Goal: Task Accomplishment & Management: Use online tool/utility

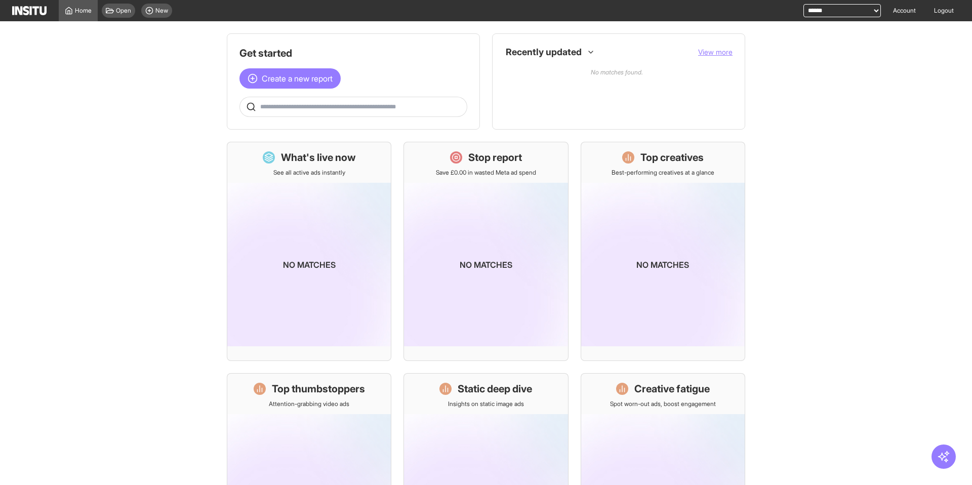
click at [145, 313] on main "Get started Create a new report Ask questions like: Which campaigns had the hig…" at bounding box center [486, 253] width 972 height 464
click at [136, 123] on main "Get started Create a new report Ask questions like: Which campaigns had the hig…" at bounding box center [486, 253] width 972 height 464
click at [312, 84] on span "Create a new report" at bounding box center [297, 78] width 71 height 12
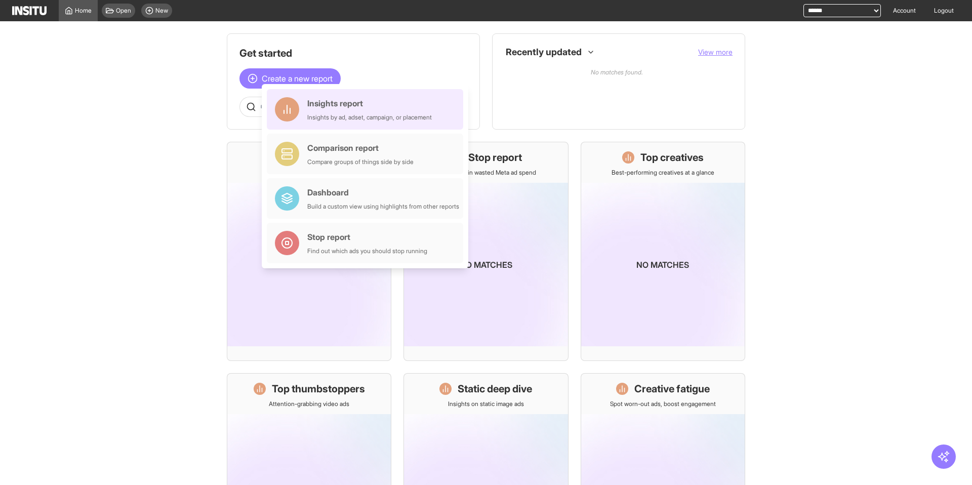
click at [301, 105] on div at bounding box center [287, 109] width 32 height 32
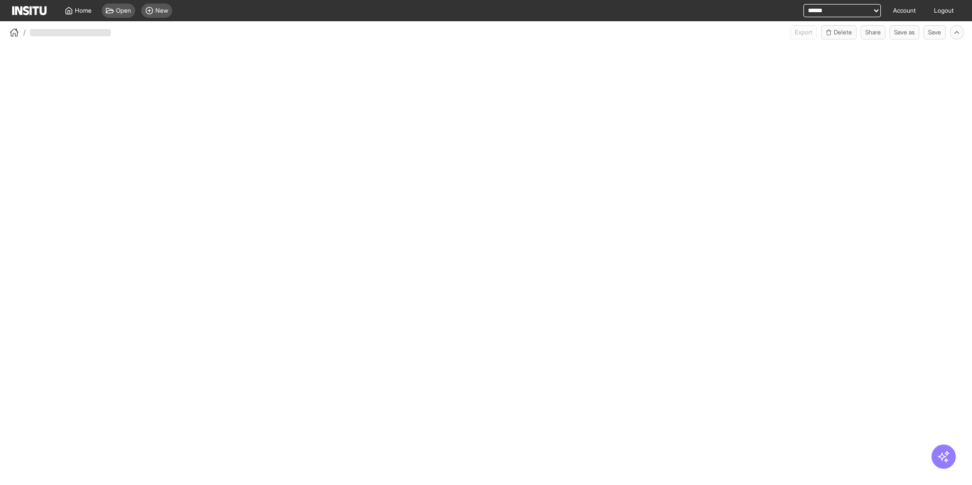
select select "**"
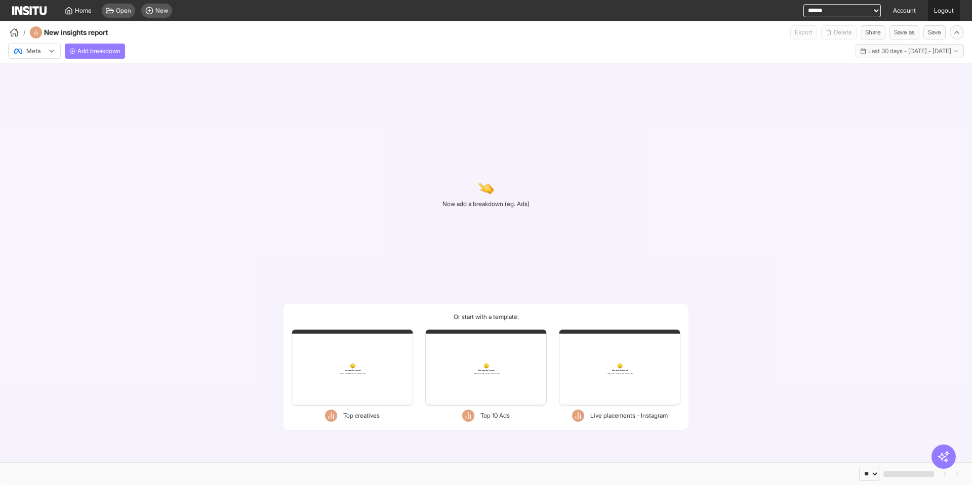
click at [938, 16] on link "Logout" at bounding box center [944, 10] width 32 height 21
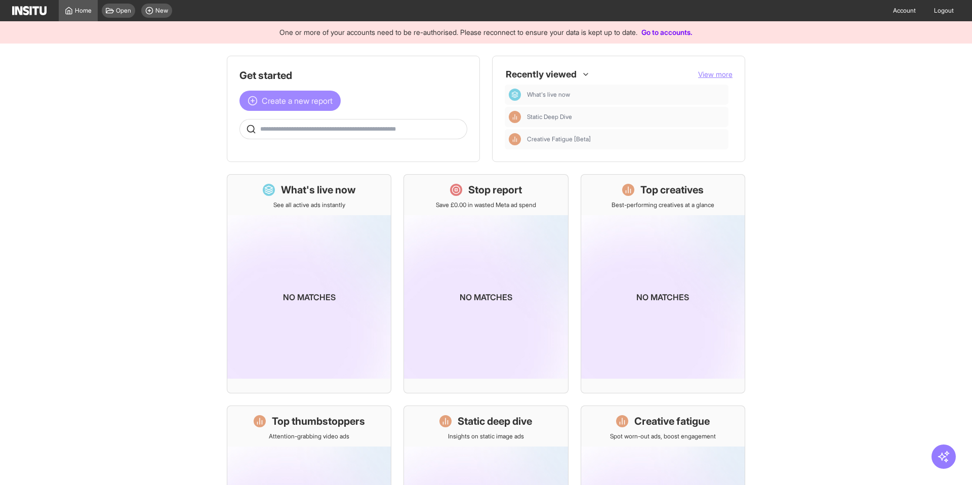
click at [318, 100] on span "Create a new report" at bounding box center [297, 101] width 71 height 12
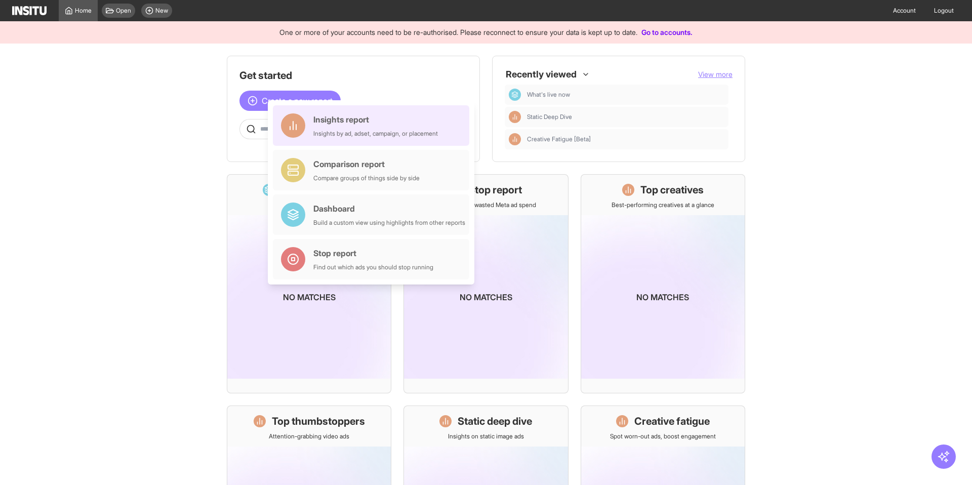
click at [315, 124] on div "Insights report" at bounding box center [375, 119] width 125 height 12
